Goal: Information Seeking & Learning: Learn about a topic

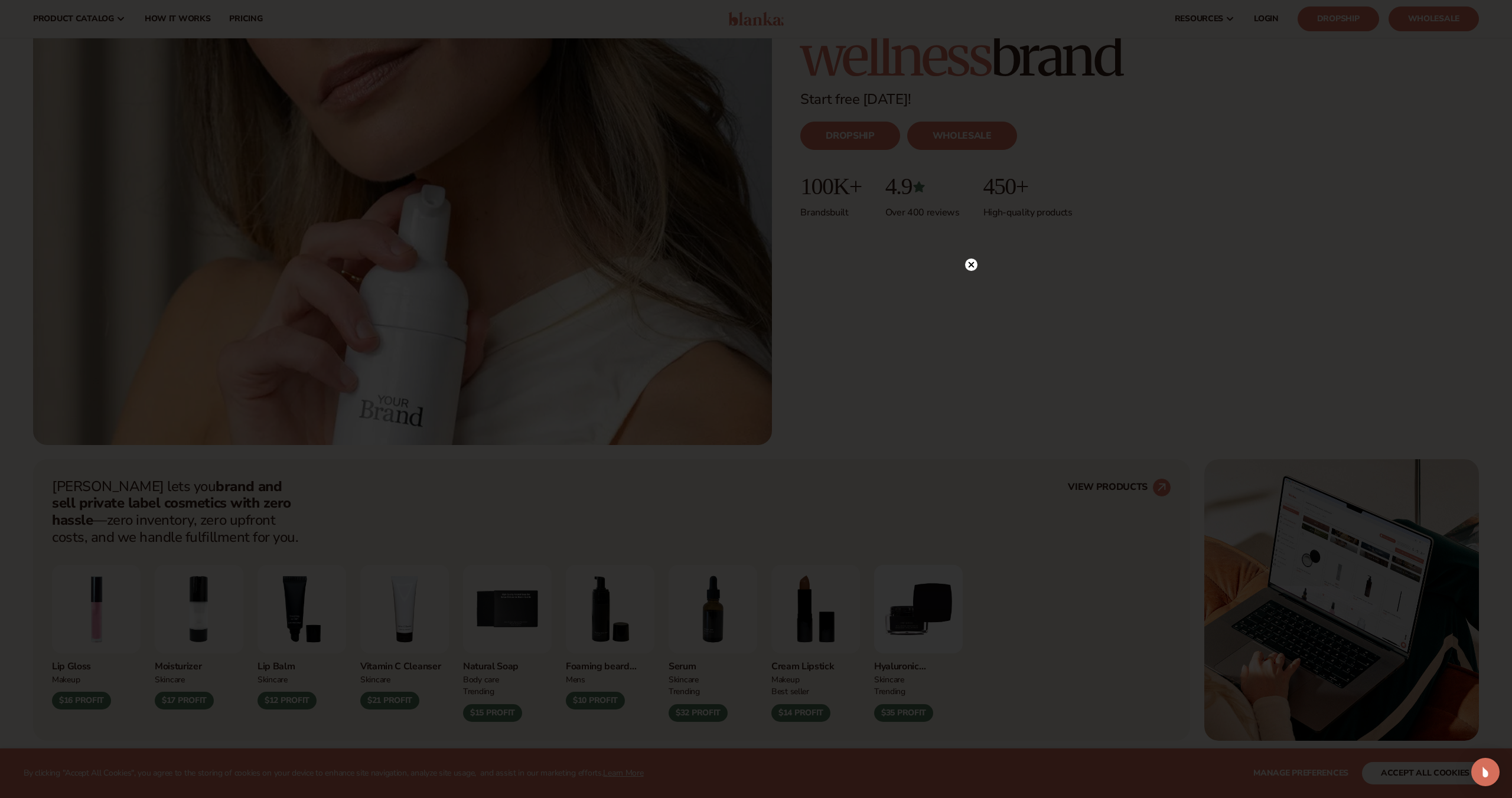
scroll to position [356, 0]
click at [971, 264] on icon at bounding box center [971, 264] width 6 height 6
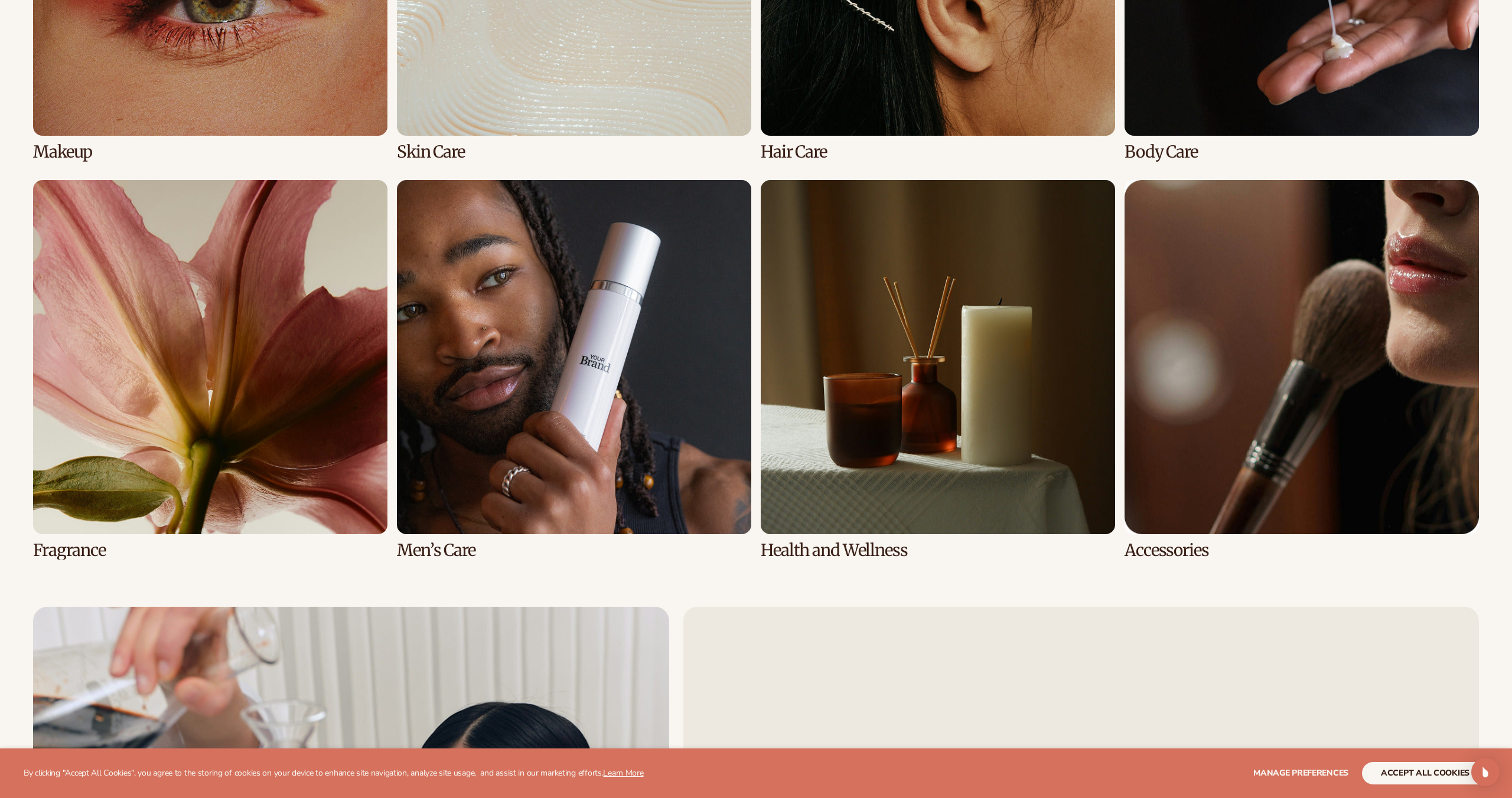
scroll to position [3588, 0]
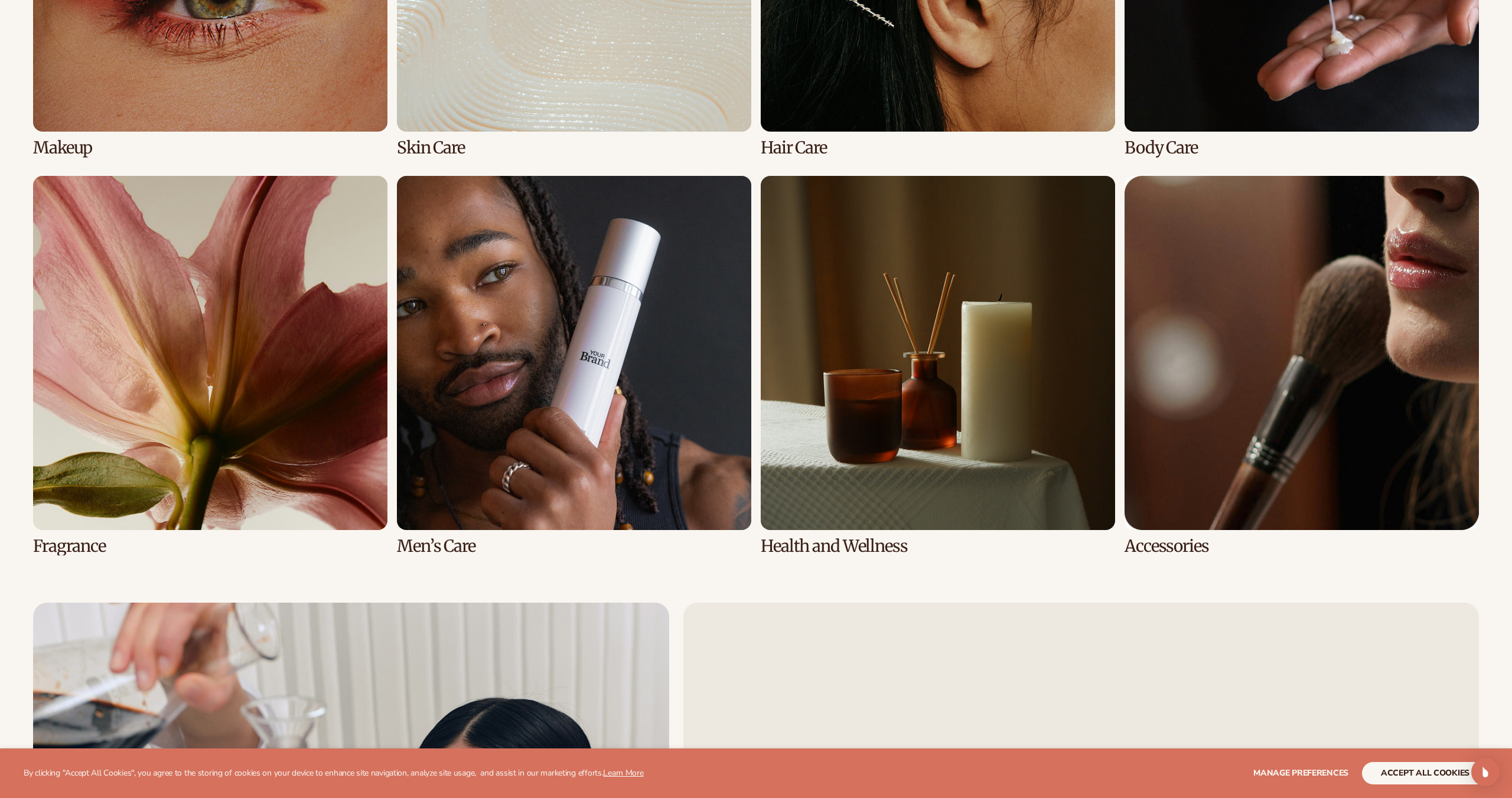
click at [448, 537] on link "6 / 8" at bounding box center [574, 366] width 354 height 380
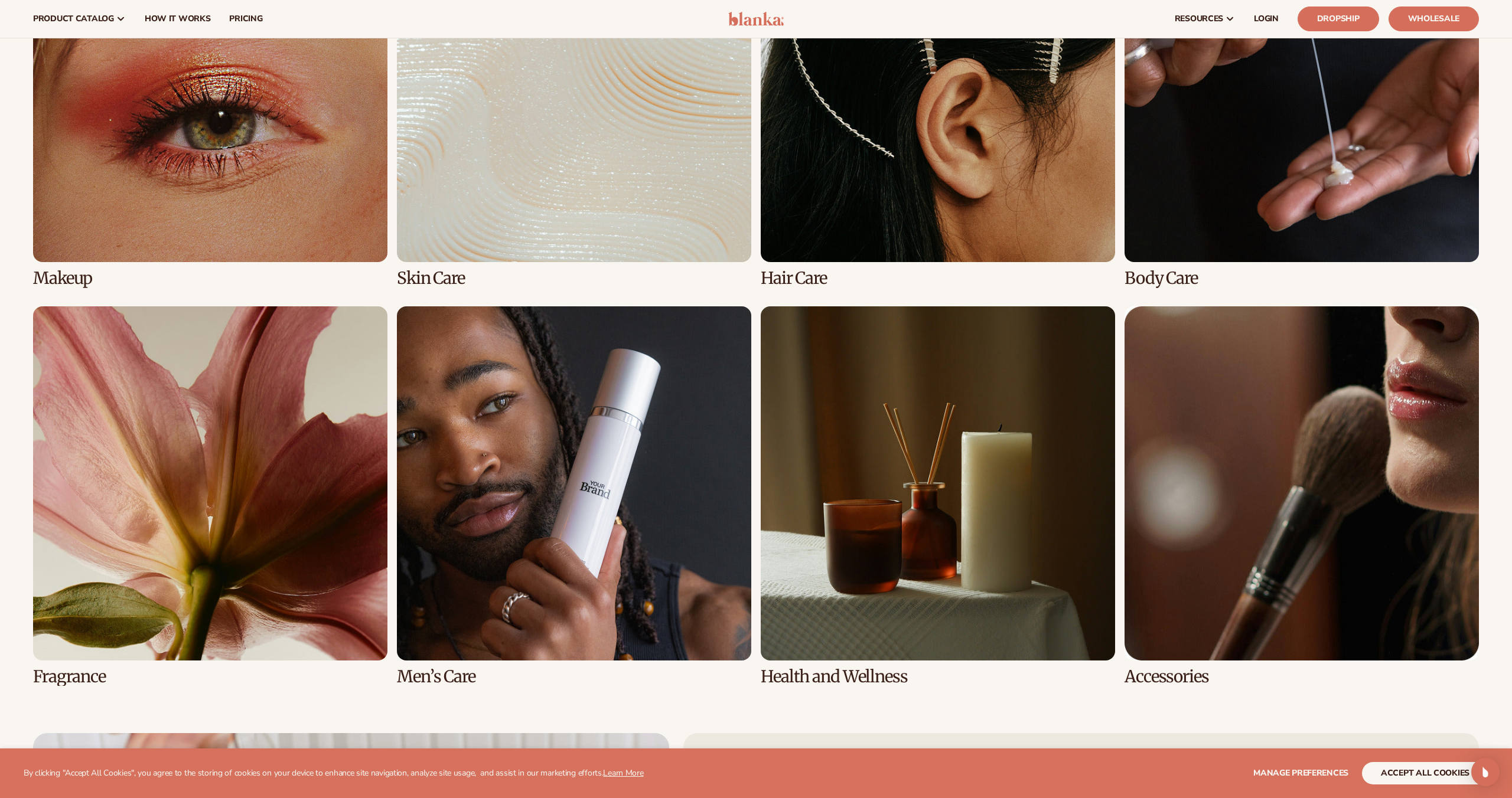
scroll to position [3404, 0]
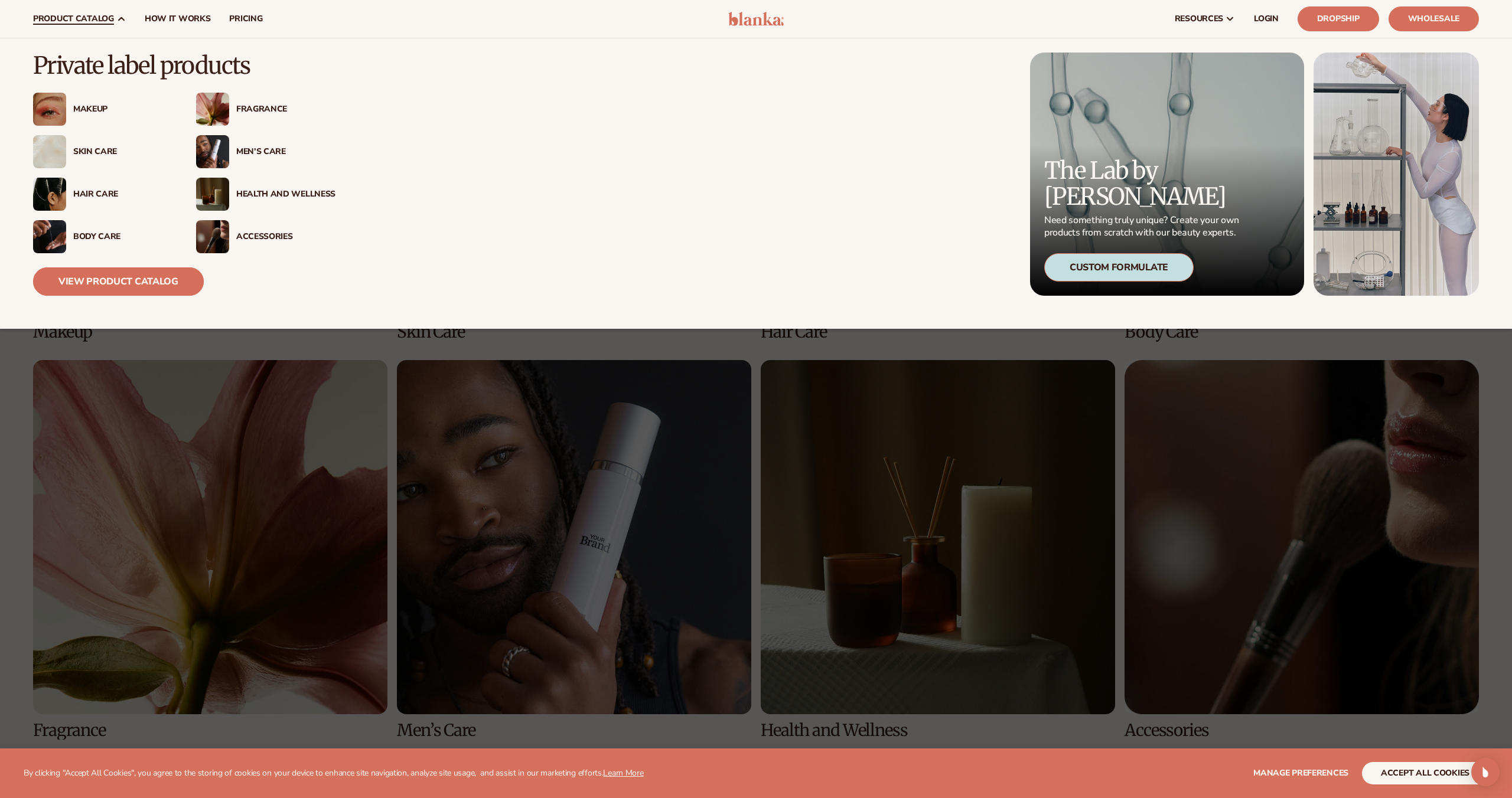
click at [158, 290] on link "View Product Catalog" at bounding box center [118, 282] width 171 height 28
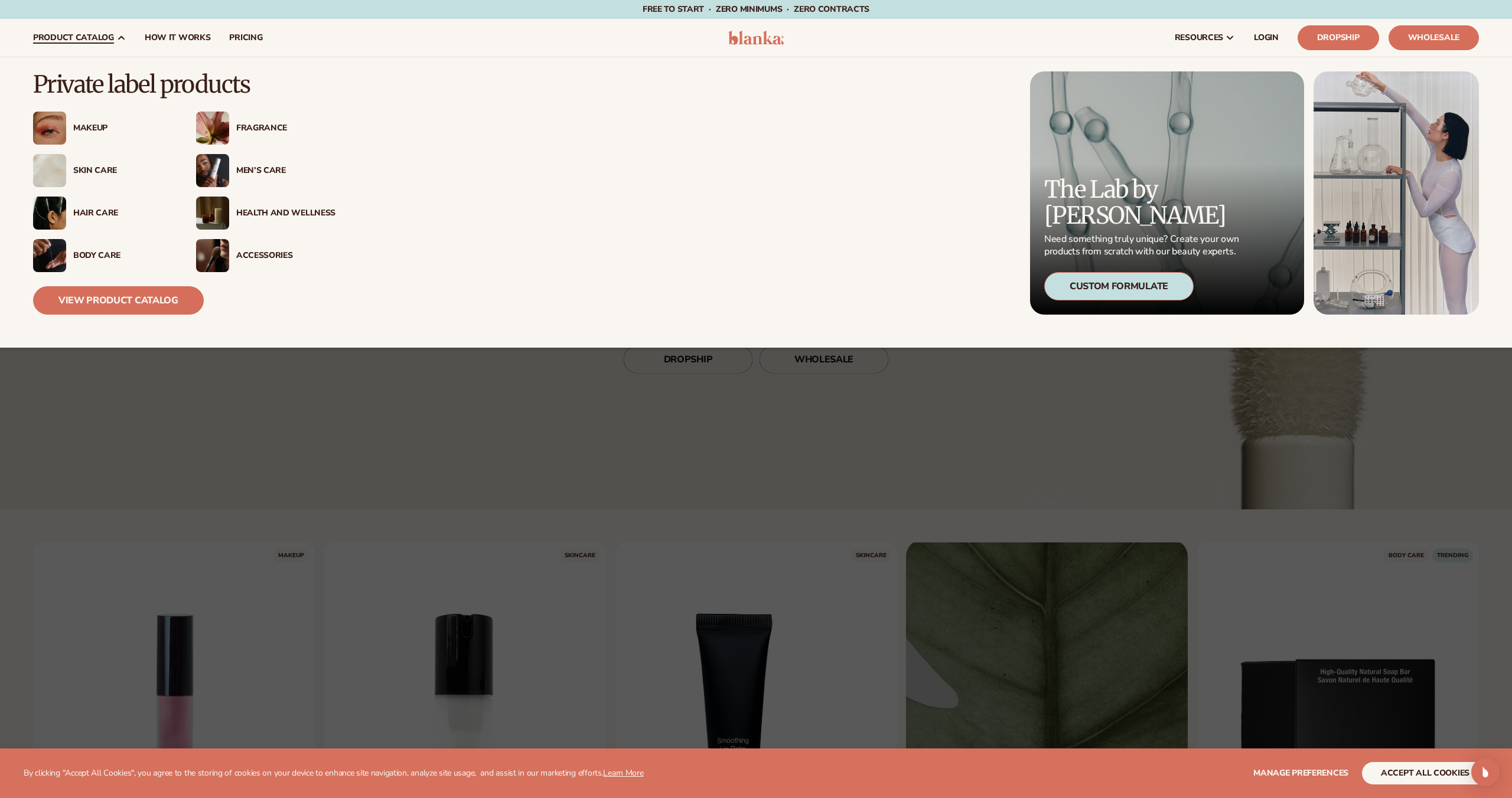
click at [105, 171] on div "Skin Care" at bounding box center [123, 171] width 99 height 10
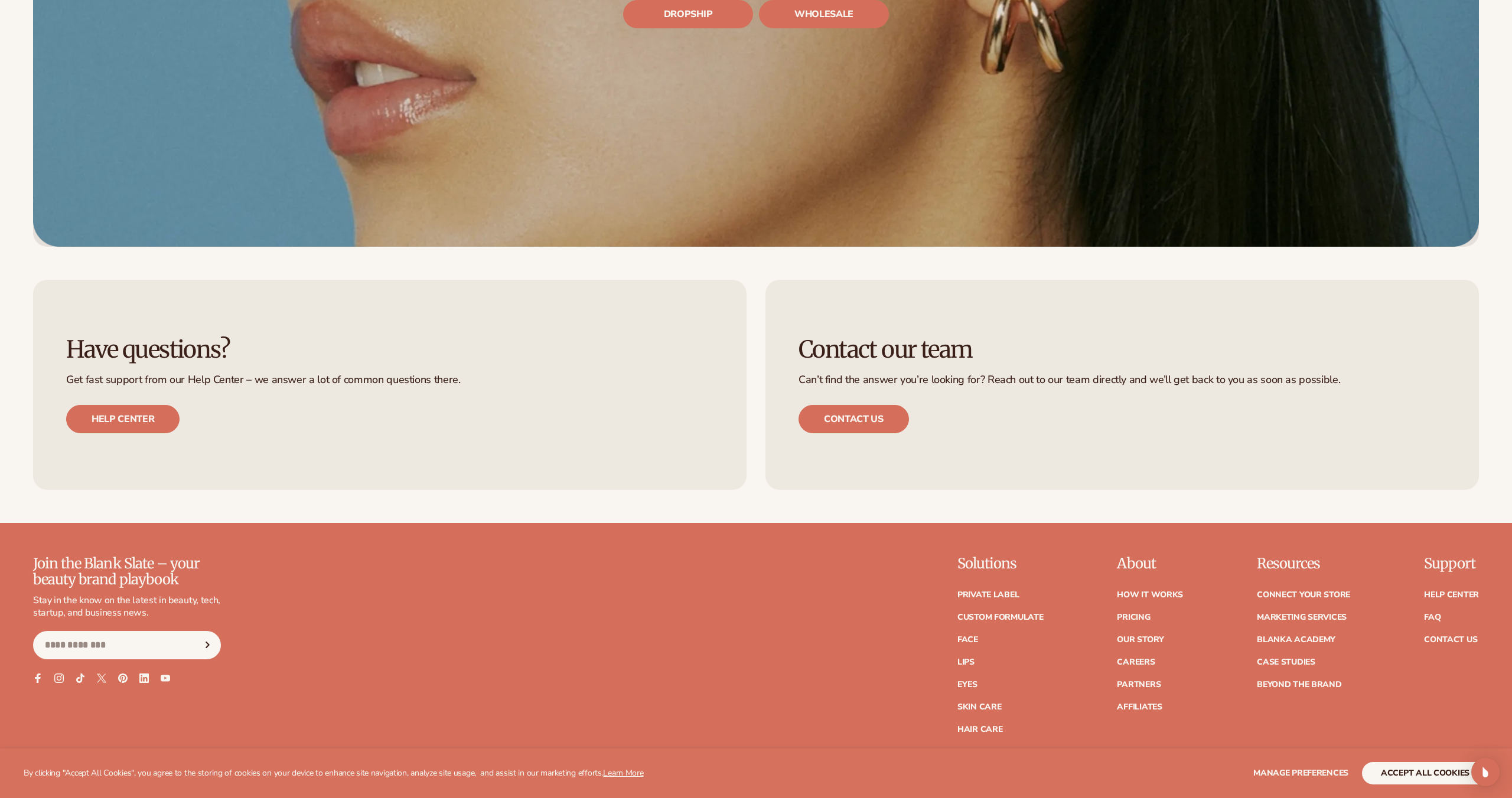
scroll to position [5536, 0]
